Goal: Check status: Check status

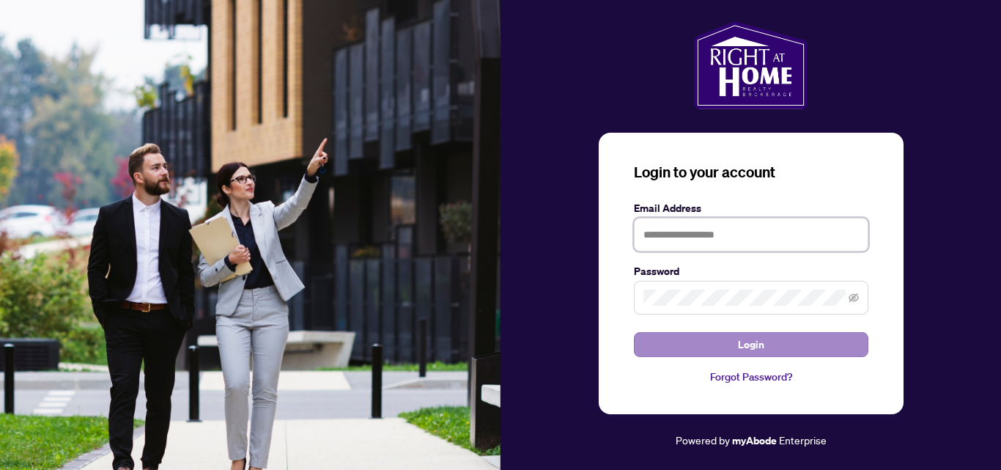
type input "**********"
click at [781, 347] on button "Login" at bounding box center [751, 344] width 234 height 25
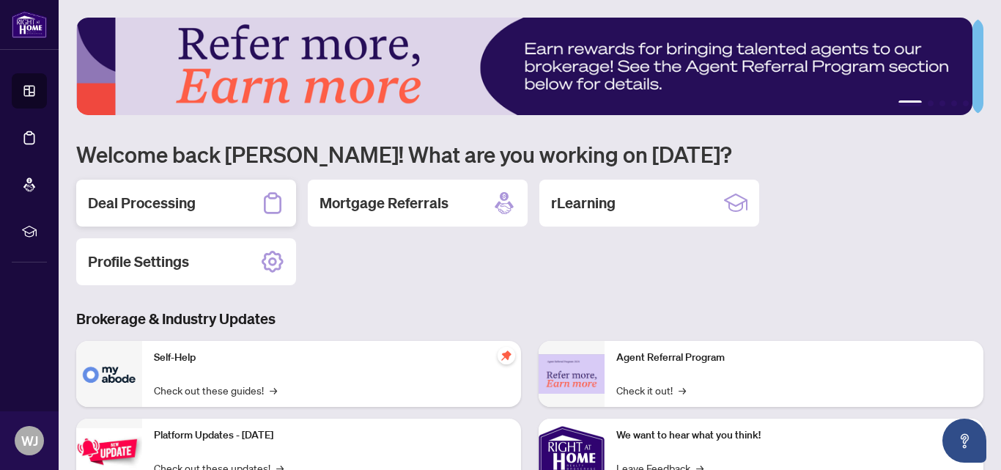
click at [188, 201] on h2 "Deal Processing" at bounding box center [142, 203] width 108 height 21
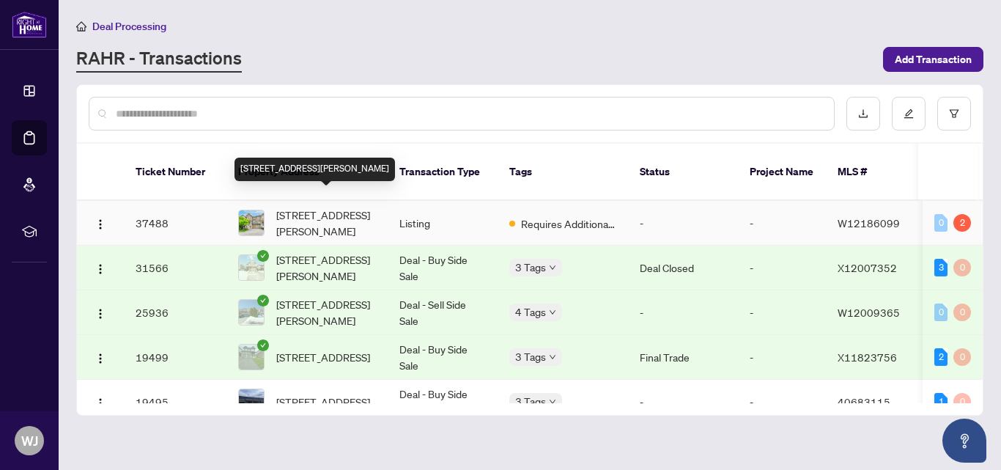
click at [322, 207] on span "[STREET_ADDRESS][PERSON_NAME]" at bounding box center [326, 223] width 100 height 32
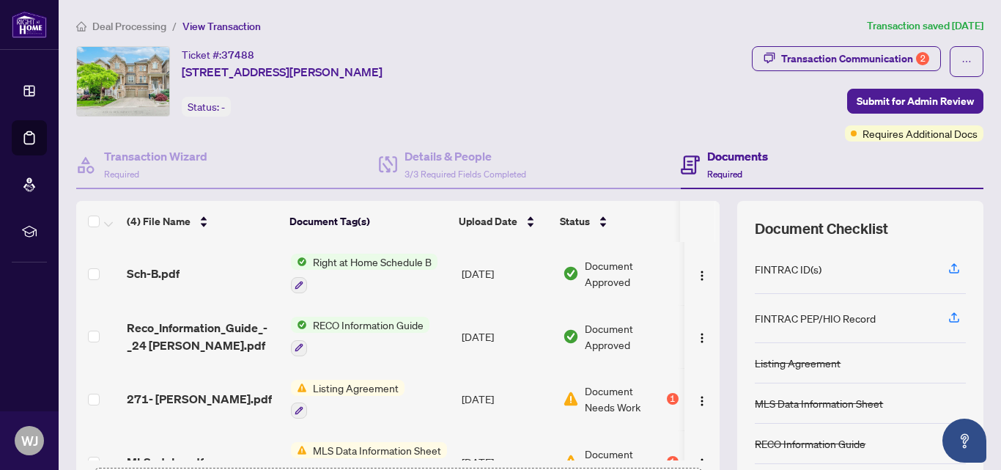
click at [597, 401] on span "Document Needs Work" at bounding box center [624, 398] width 78 height 32
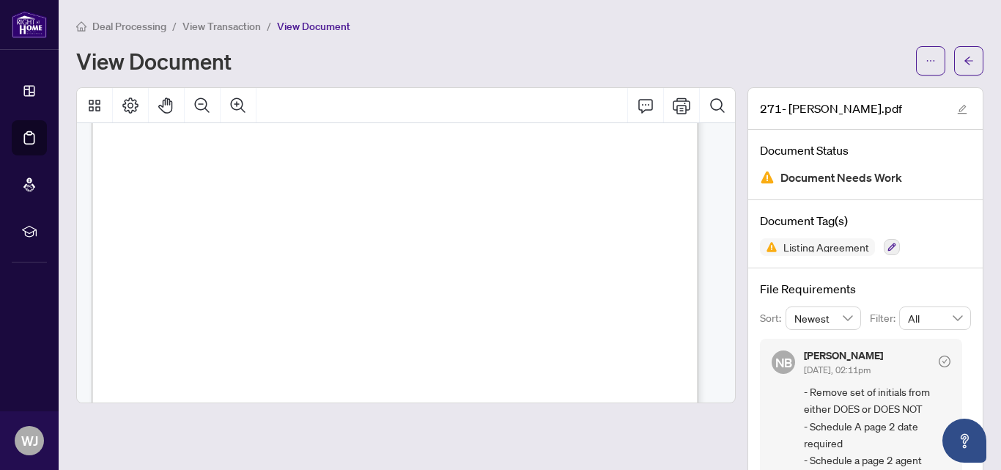
scroll to position [70, 0]
